Goal: Information Seeking & Learning: Understand process/instructions

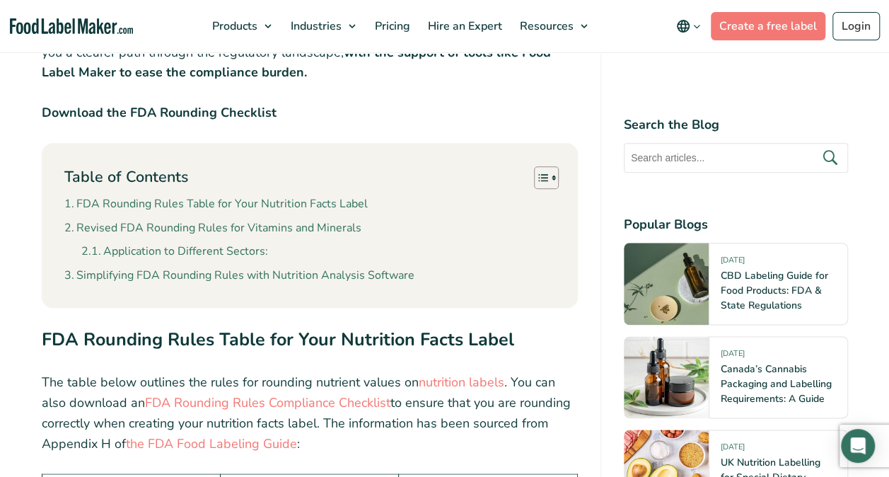
scroll to position [708, 0]
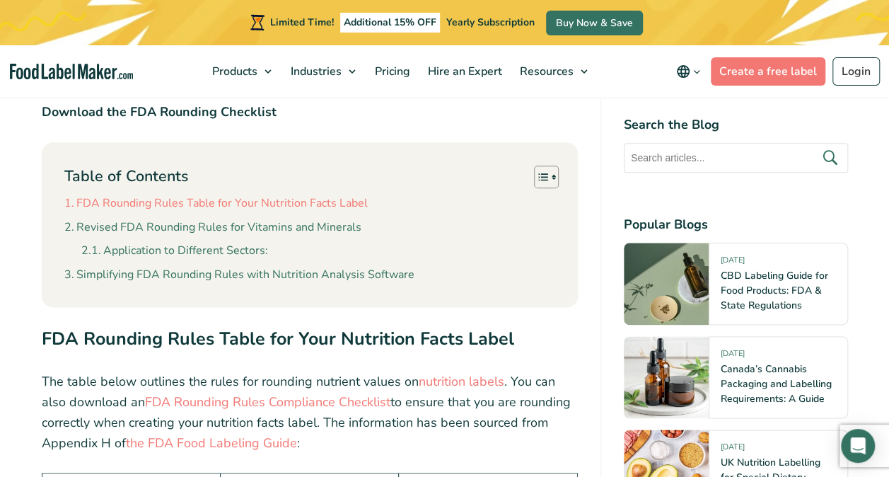
click at [222, 199] on link "FDA Rounding Rules Table for Your Nutrition Facts Label" at bounding box center [215, 204] width 303 height 18
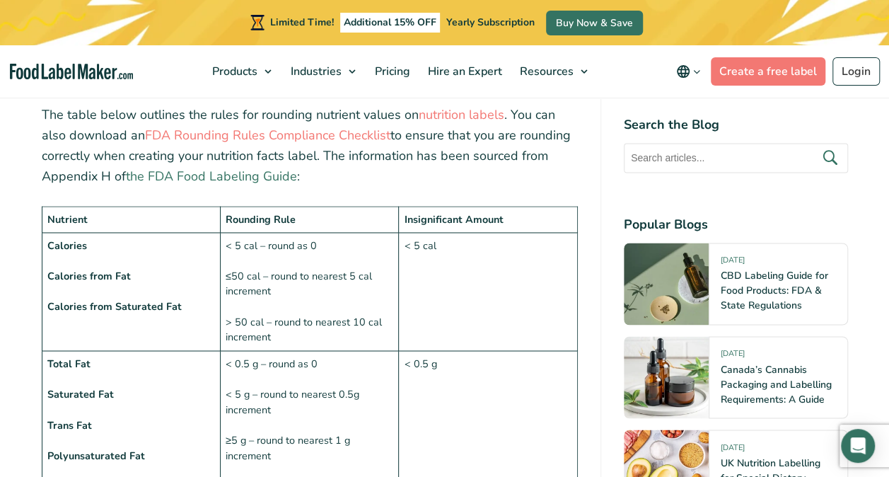
scroll to position [975, 0]
click at [195, 173] on link "the FDA Food Labeling Guide" at bounding box center [211, 175] width 171 height 17
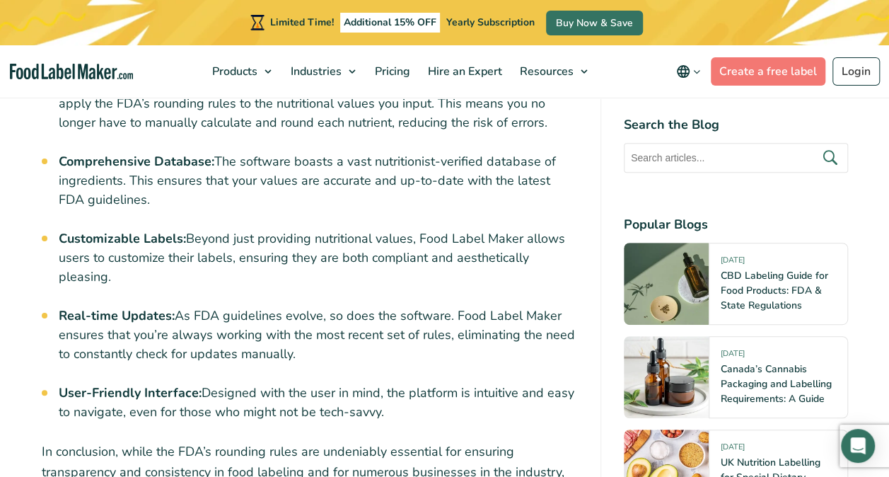
scroll to position [5505, 0]
